Goal: Task Accomplishment & Management: Manage account settings

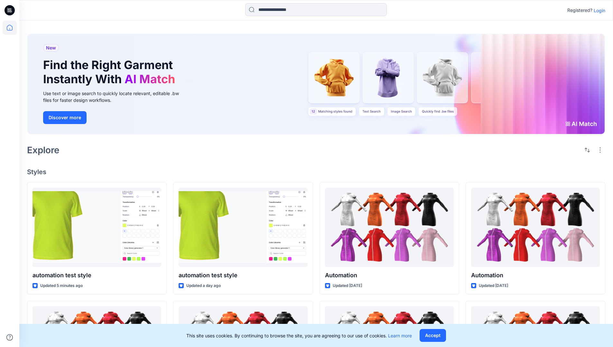
click at [597, 10] on p "Login" at bounding box center [599, 10] width 12 height 7
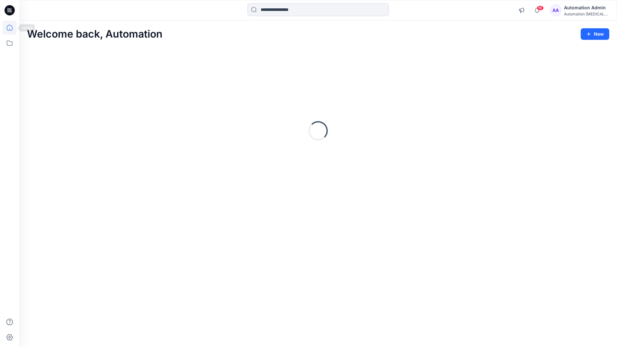
click at [12, 28] on icon at bounding box center [10, 28] width 6 height 6
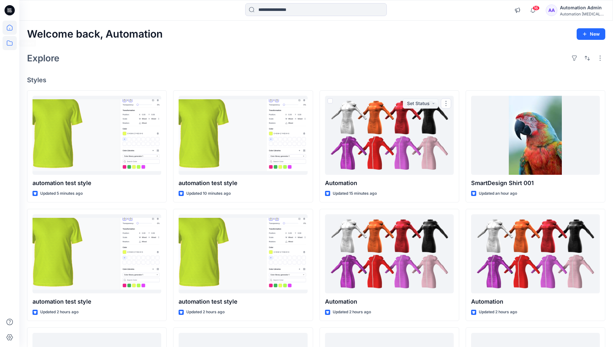
click at [11, 42] on icon at bounding box center [10, 43] width 14 height 14
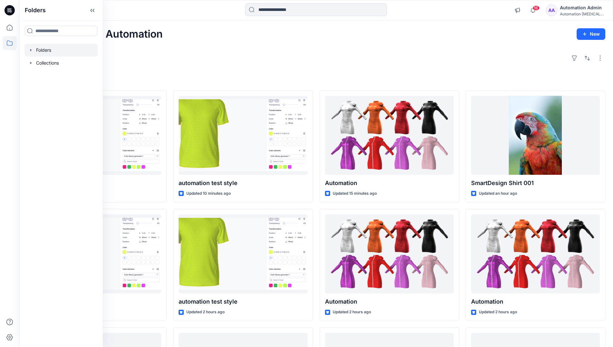
click at [48, 51] on div at bounding box center [60, 50] width 73 height 13
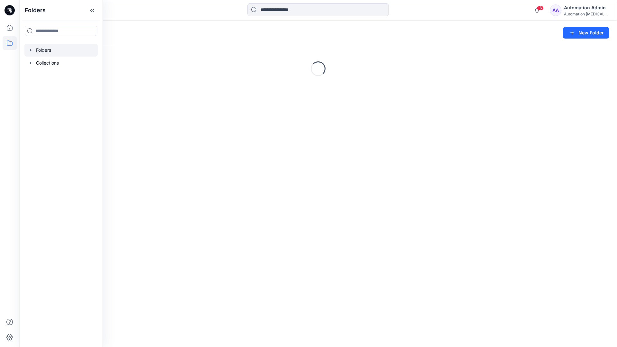
click at [230, 251] on div "Folders New Folder Loading..." at bounding box center [318, 184] width 598 height 327
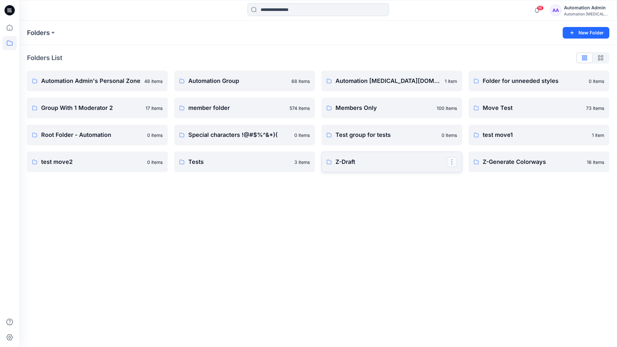
click at [451, 163] on button "button" at bounding box center [452, 162] width 10 height 10
click at [466, 178] on p "Edit" at bounding box center [464, 177] width 8 height 7
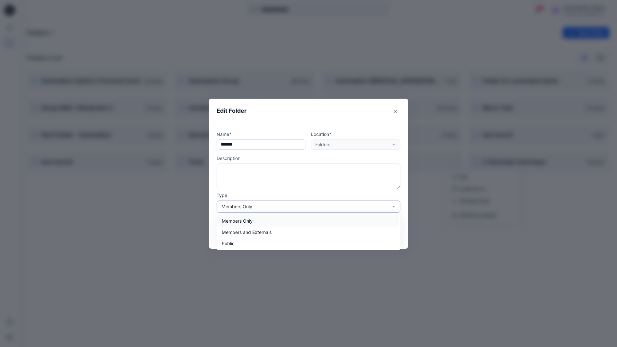
click at [322, 208] on div "Members Only" at bounding box center [305, 206] width 167 height 7
click at [284, 247] on div "Public" at bounding box center [308, 243] width 181 height 11
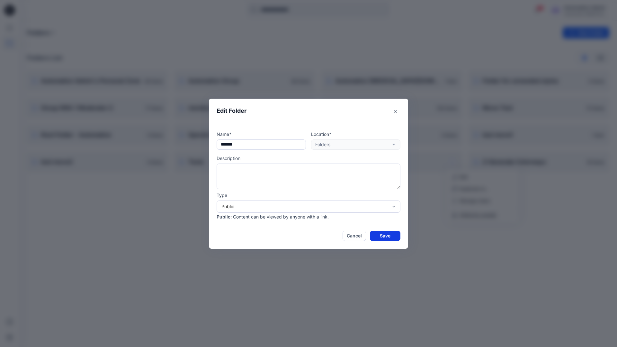
click at [378, 237] on button "Save" at bounding box center [385, 236] width 31 height 10
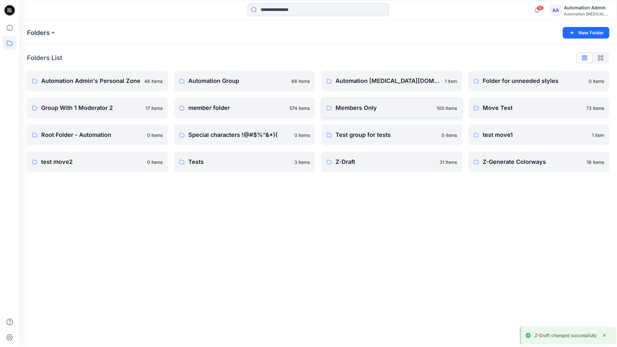
click at [422, 112] on p "Members Only" at bounding box center [384, 108] width 97 height 9
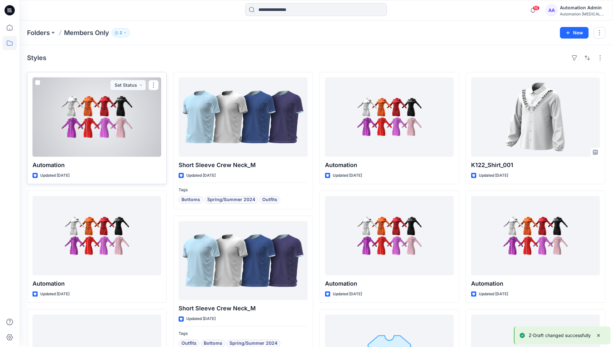
click at [37, 83] on span at bounding box center [37, 82] width 5 height 5
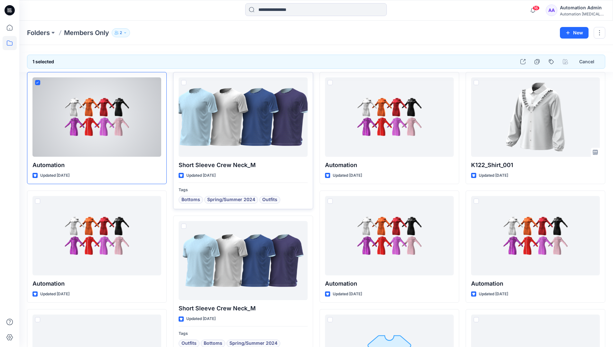
click at [183, 83] on span at bounding box center [183, 82] width 5 height 5
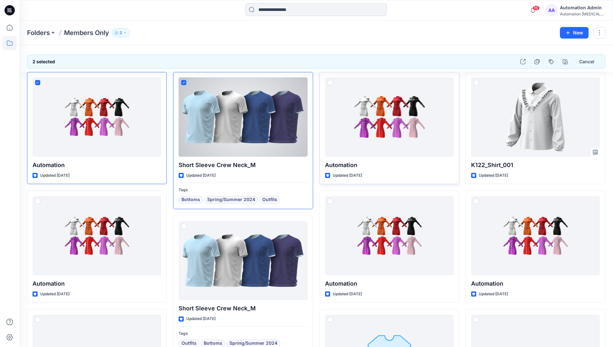
click at [329, 83] on span at bounding box center [329, 82] width 5 height 5
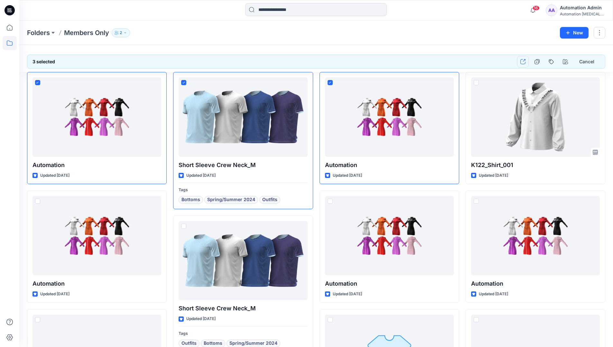
click at [524, 64] on icon "button" at bounding box center [522, 61] width 5 height 5
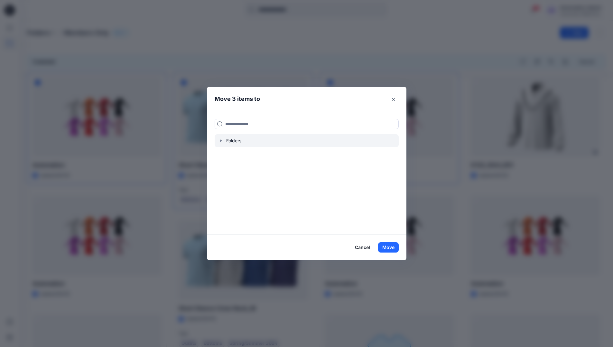
click at [221, 141] on icon "button" at bounding box center [220, 141] width 1 height 2
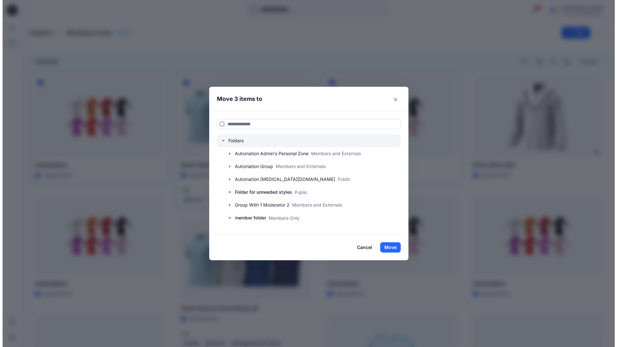
scroll to position [126, 0]
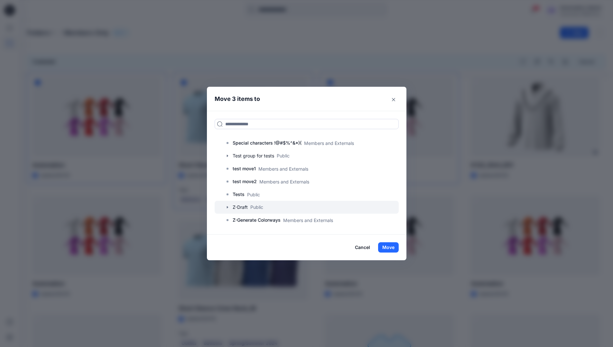
click at [257, 208] on div at bounding box center [306, 207] width 184 height 13
click at [391, 249] on button "Move" at bounding box center [388, 247] width 21 height 10
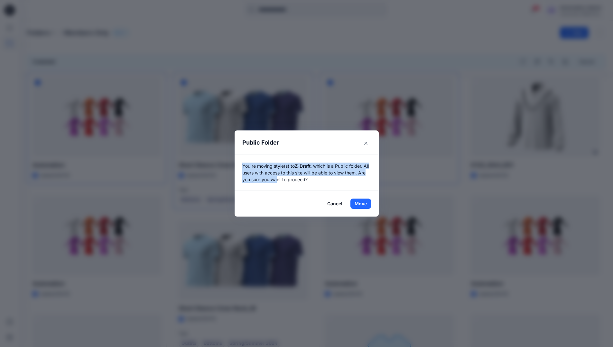
drag, startPoint x: 391, startPoint y: 249, endPoint x: 287, endPoint y: 181, distance: 123.9
click at [287, 181] on p "You're moving style(s) to Z-Draft , which is a Public folder. All users with ac…" at bounding box center [306, 173] width 129 height 20
click at [363, 204] on button "Move" at bounding box center [360, 204] width 21 height 10
click at [39, 33] on p "Folders" at bounding box center [38, 32] width 23 height 9
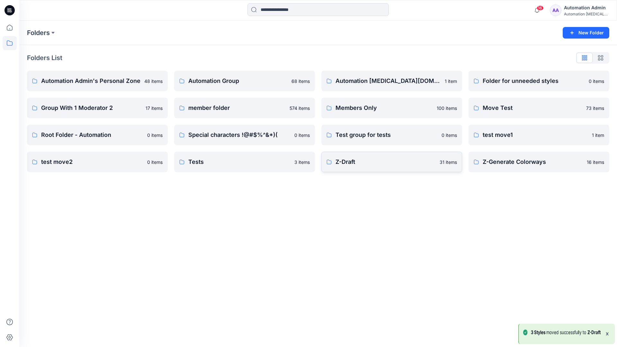
click at [354, 159] on p "Z-Draft" at bounding box center [386, 162] width 100 height 9
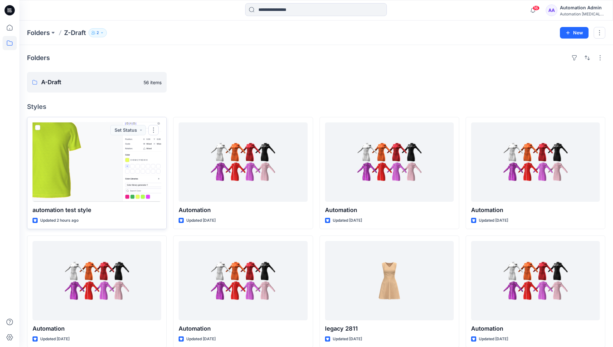
click at [37, 129] on span at bounding box center [37, 127] width 5 height 5
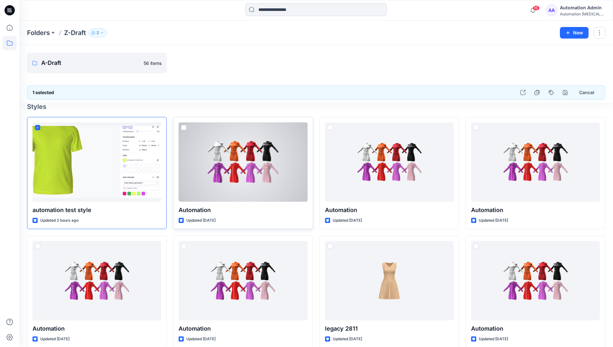
click at [184, 128] on span at bounding box center [183, 127] width 5 height 5
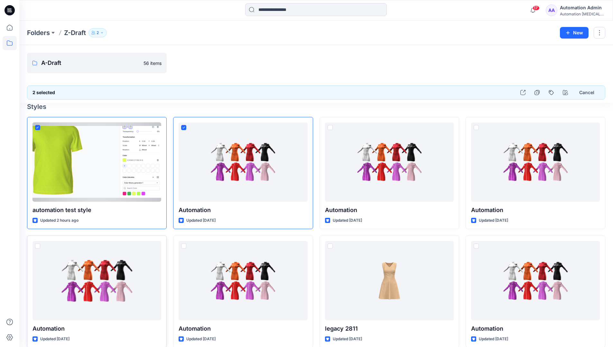
click at [38, 247] on span at bounding box center [37, 246] width 5 height 5
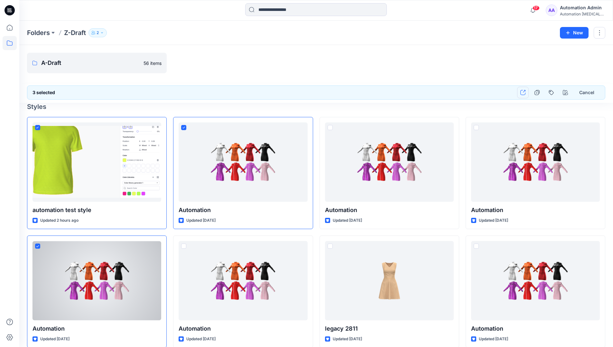
click at [522, 93] on icon "button" at bounding box center [522, 92] width 5 height 5
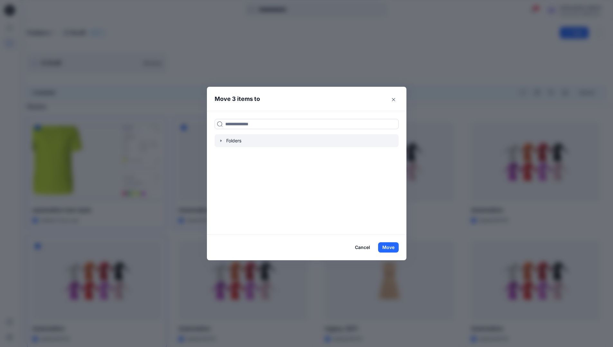
click at [221, 140] on icon "button" at bounding box center [220, 141] width 1 height 2
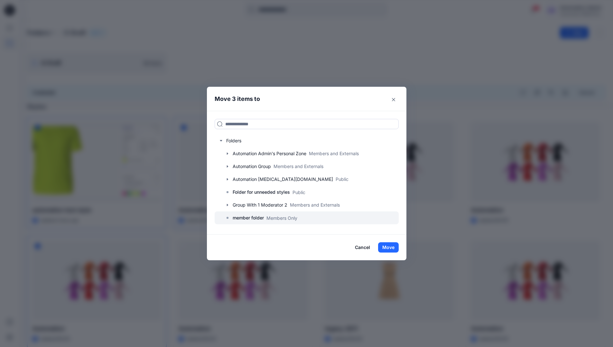
click at [254, 218] on p "member folder" at bounding box center [247, 218] width 31 height 8
click at [386, 246] on button "Move" at bounding box center [388, 247] width 21 height 10
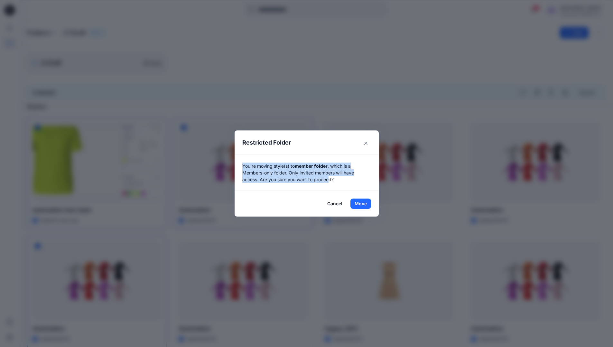
drag, startPoint x: 386, startPoint y: 246, endPoint x: 332, endPoint y: 184, distance: 82.7
click at [332, 184] on div "You're moving style(s) to member folder , which is a Members-only folder. Only …" at bounding box center [306, 173] width 144 height 36
click at [363, 204] on button "Move" at bounding box center [360, 204] width 21 height 10
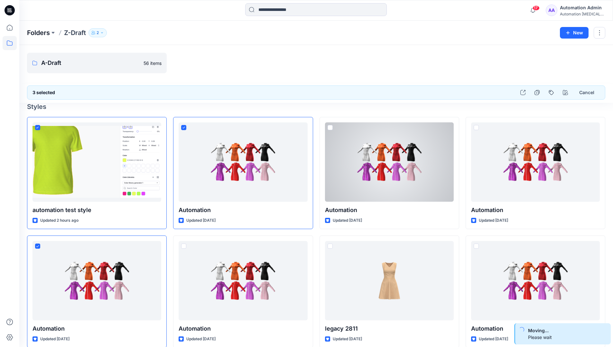
click at [35, 32] on p "Folders" at bounding box center [38, 32] width 23 height 9
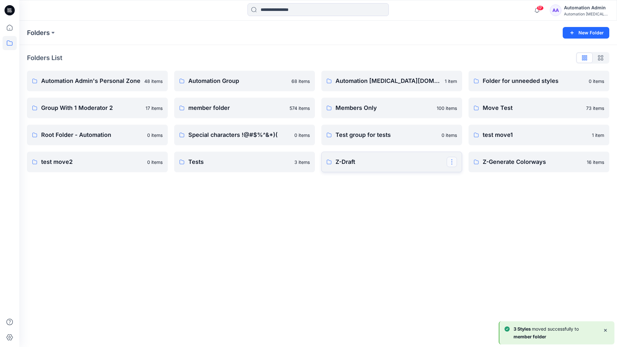
click at [453, 159] on button "button" at bounding box center [452, 162] width 10 height 10
click at [475, 179] on button "Edit" at bounding box center [482, 177] width 69 height 12
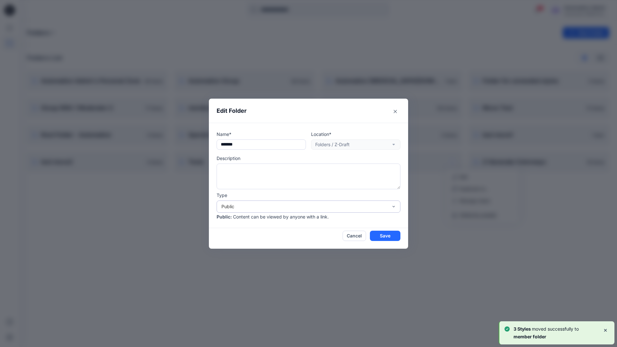
click at [241, 205] on div "Public" at bounding box center [305, 206] width 167 height 7
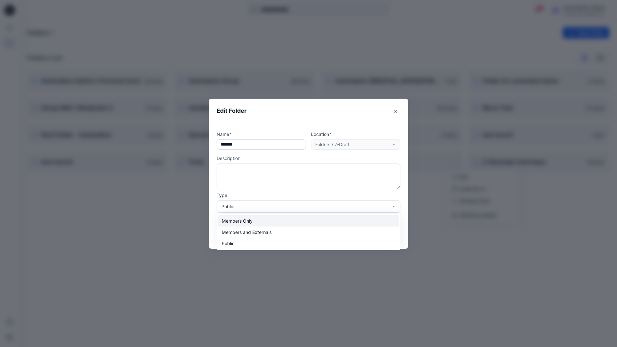
click at [240, 222] on div "Members Only" at bounding box center [308, 220] width 181 height 11
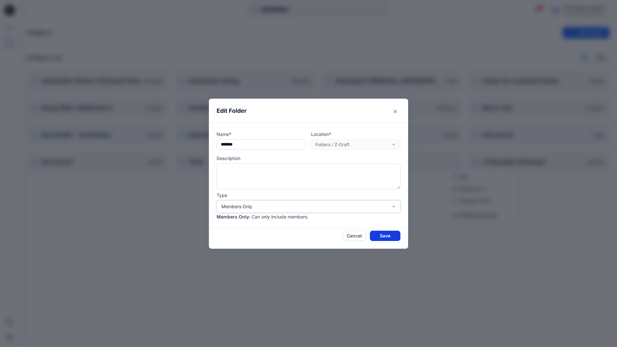
click at [382, 235] on button "Save" at bounding box center [385, 236] width 31 height 10
click at [576, 10] on div "Automation Admin" at bounding box center [586, 8] width 45 height 8
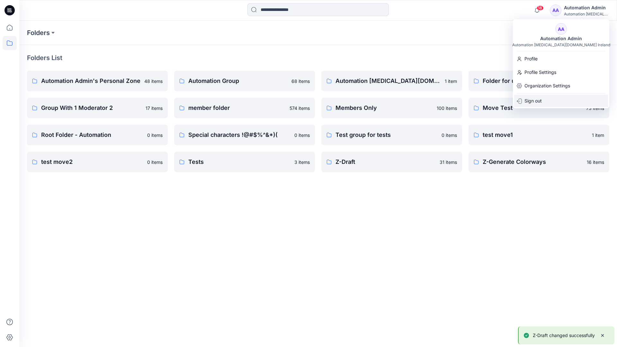
click at [542, 100] on div "Sign out" at bounding box center [561, 101] width 94 height 12
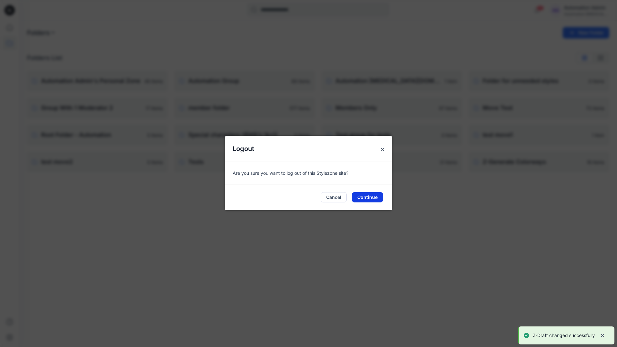
click at [379, 199] on button "Continue" at bounding box center [367, 197] width 31 height 10
